Goal: Register for event/course

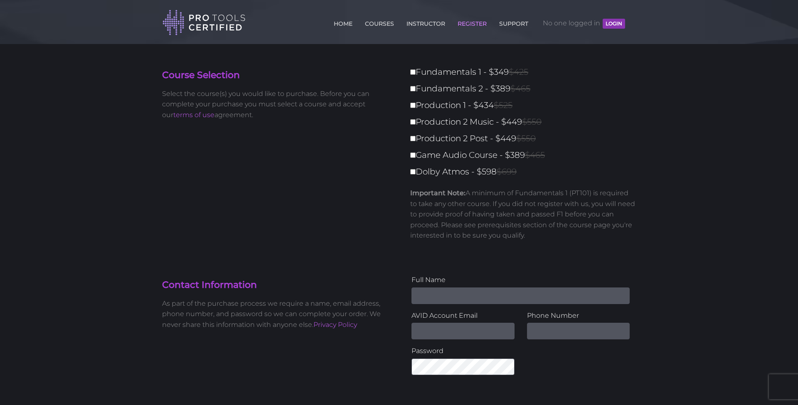
click at [410, 90] on input "Fundamentals 2 - $389 $465" at bounding box center [412, 88] width 5 height 5
checkbox input "true"
type input "389"
click at [413, 89] on input "Fundamentals 2 - $389 $465" at bounding box center [412, 88] width 5 height 5
checkbox input "false"
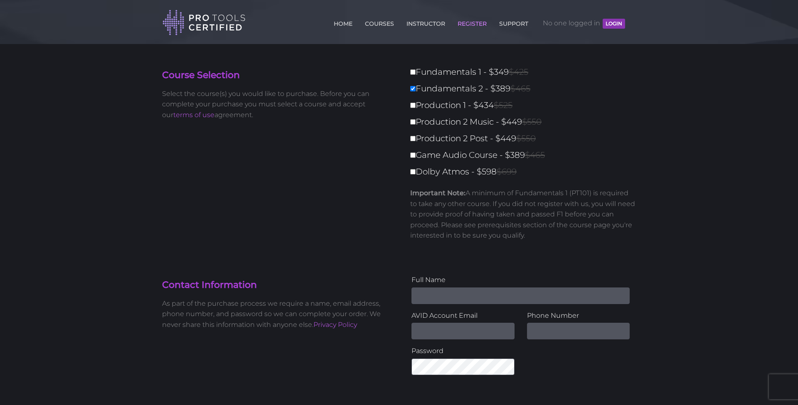
type input "0"
click at [377, 23] on link "COURSES" at bounding box center [379, 21] width 33 height 13
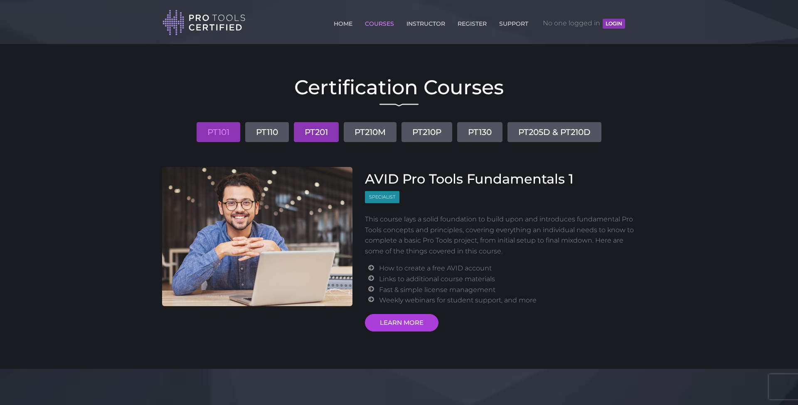
click at [316, 133] on link "PT201" at bounding box center [316, 132] width 45 height 20
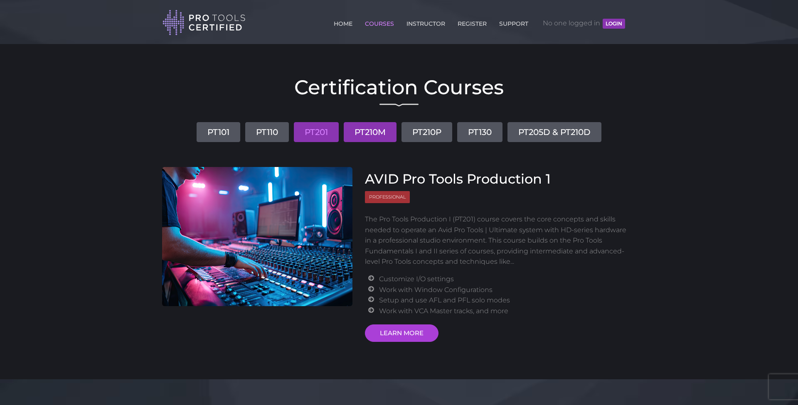
click at [364, 129] on link "PT210M" at bounding box center [370, 132] width 53 height 20
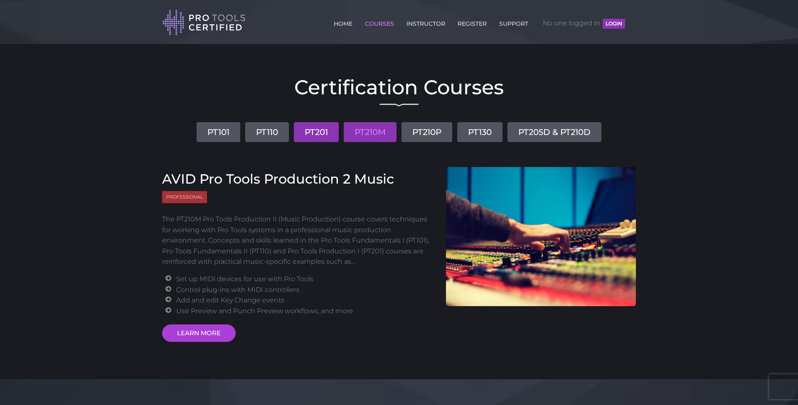
click at [311, 134] on link "PT201" at bounding box center [316, 132] width 45 height 20
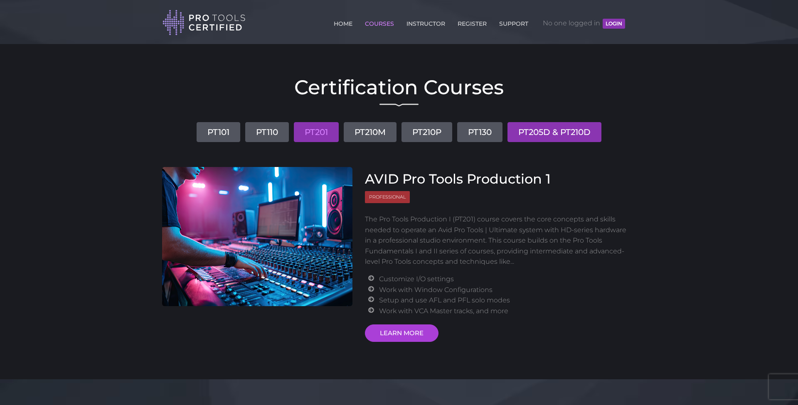
click at [562, 135] on link "PT205D & PT210D" at bounding box center [554, 132] width 94 height 20
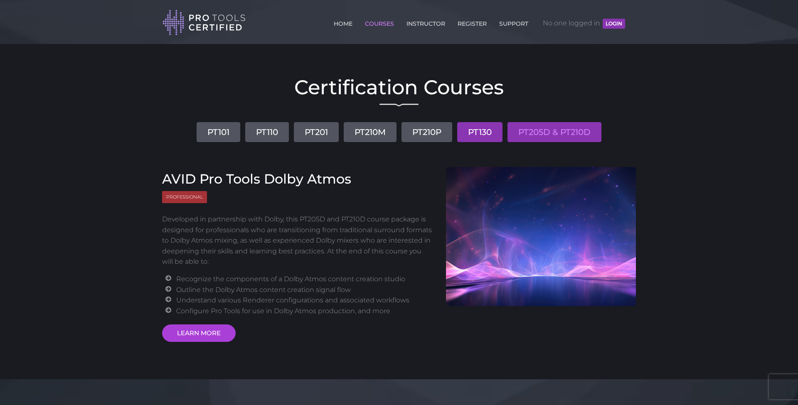
click at [502, 135] on link "PT130" at bounding box center [479, 132] width 45 height 20
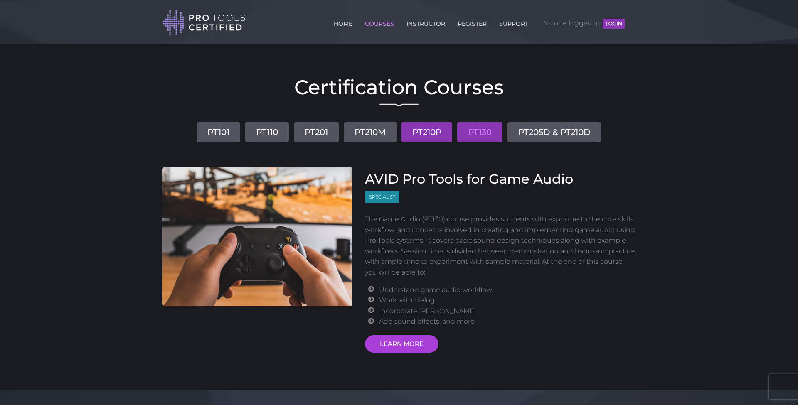
click at [427, 134] on link "PT210P" at bounding box center [426, 132] width 51 height 20
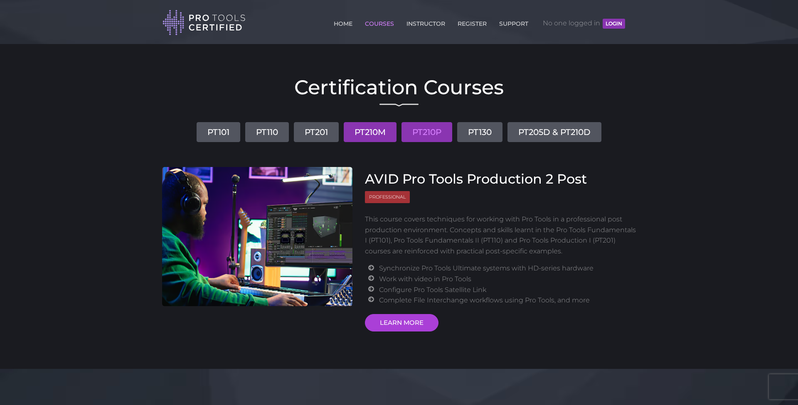
click at [381, 138] on link "PT210M" at bounding box center [370, 132] width 53 height 20
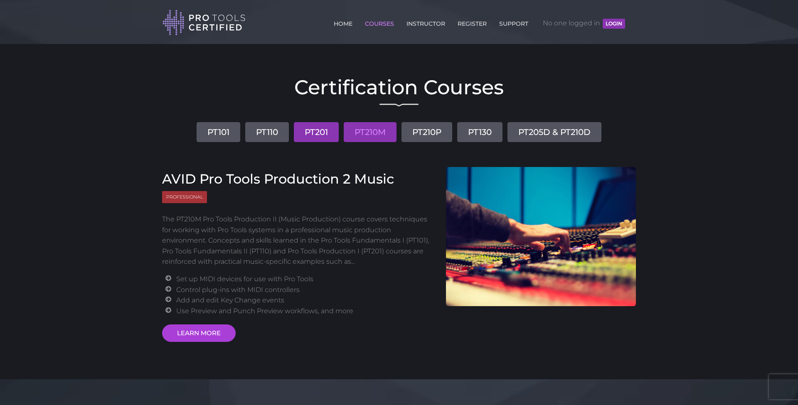
click at [328, 135] on link "PT201" at bounding box center [316, 132] width 45 height 20
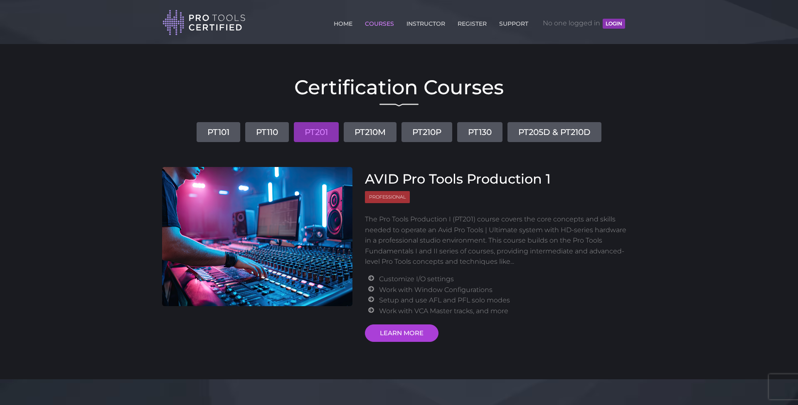
click at [5, 96] on body "Back to Top Toggle navigation HOME COURSES INSTRUCTOR REGISTER SUPPORT No one l…" at bounding box center [399, 375] width 798 height 751
click at [429, 19] on link "INSTRUCTOR" at bounding box center [425, 21] width 43 height 13
